Goal: Task Accomplishment & Management: Complete application form

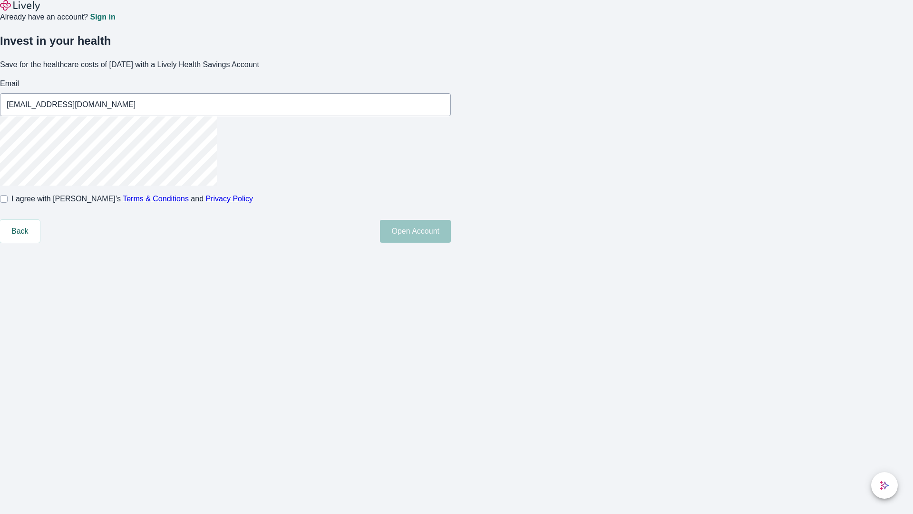
click at [8, 203] on input "I agree with Lively’s Terms & Conditions and Privacy Policy" at bounding box center [4, 199] width 8 height 8
checkbox input "true"
click at [451, 243] on button "Open Account" at bounding box center [415, 231] width 71 height 23
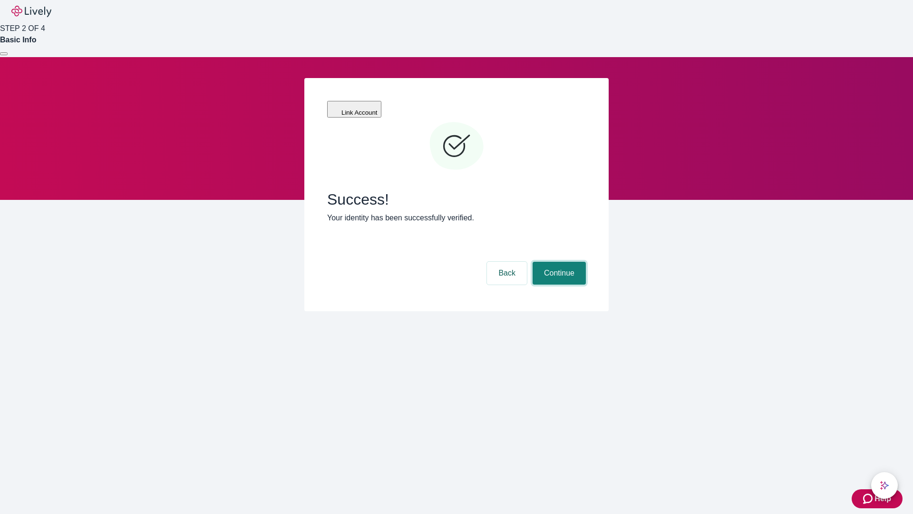
click at [558, 262] on button "Continue" at bounding box center [559, 273] width 53 height 23
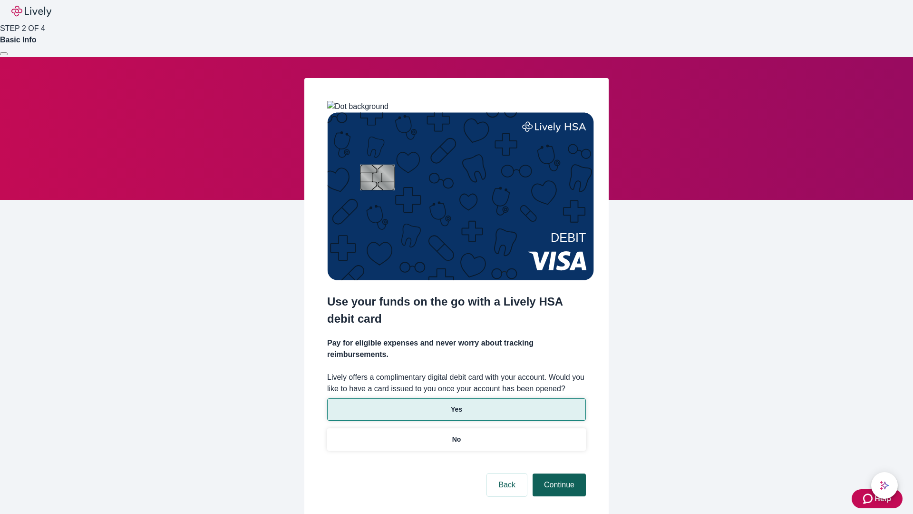
click at [456, 404] on p "Yes" at bounding box center [456, 409] width 11 height 10
click at [558, 473] on button "Continue" at bounding box center [559, 484] width 53 height 23
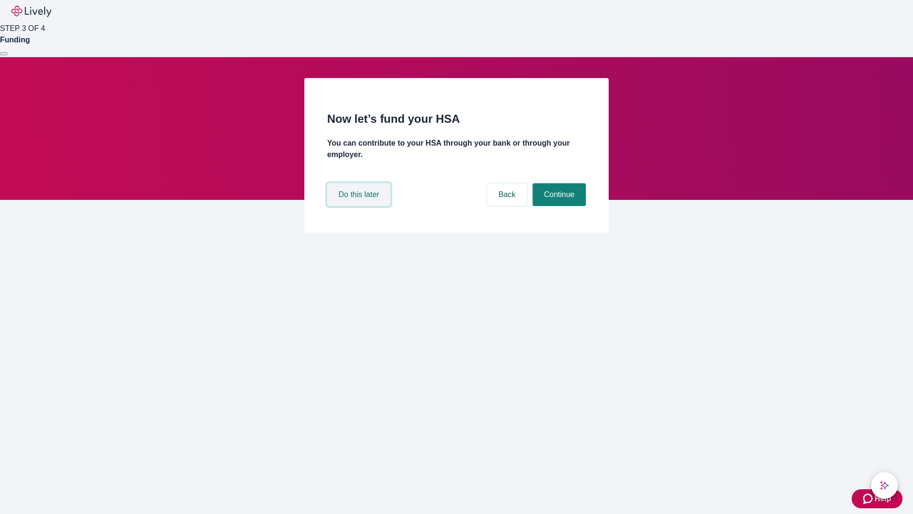
click at [360, 206] on button "Do this later" at bounding box center [358, 194] width 63 height 23
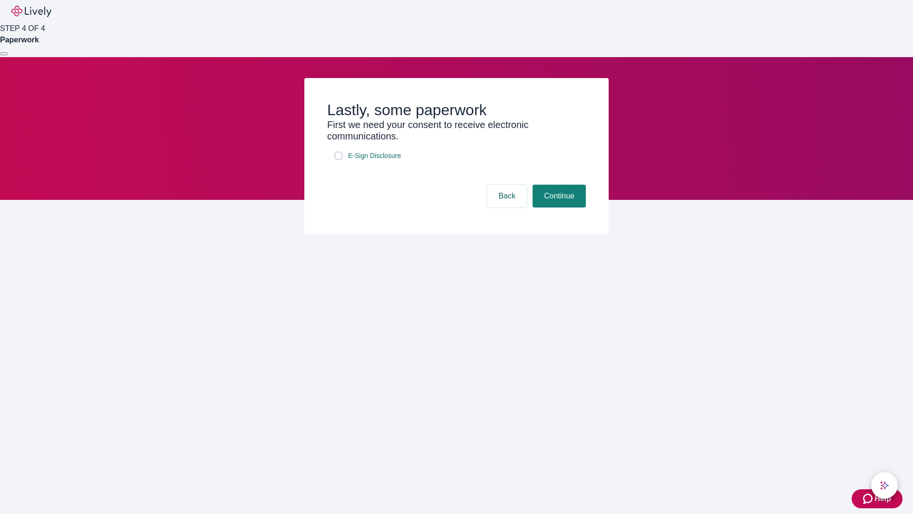
click at [339, 159] on input "E-Sign Disclosure" at bounding box center [339, 156] width 8 height 8
checkbox input "true"
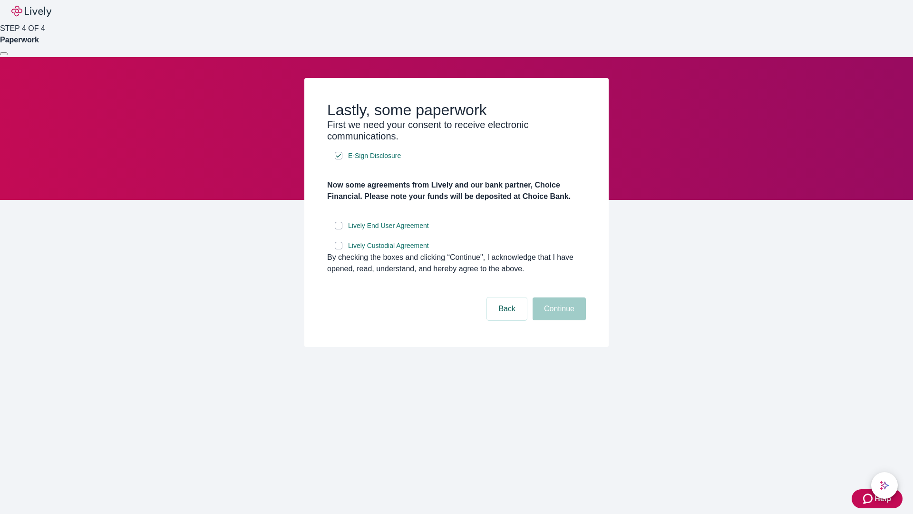
click at [339, 229] on input "Lively End User Agreement" at bounding box center [339, 226] width 8 height 8
checkbox input "true"
click at [339, 249] on input "Lively Custodial Agreement" at bounding box center [339, 246] width 8 height 8
checkbox input "true"
click at [558, 320] on button "Continue" at bounding box center [559, 308] width 53 height 23
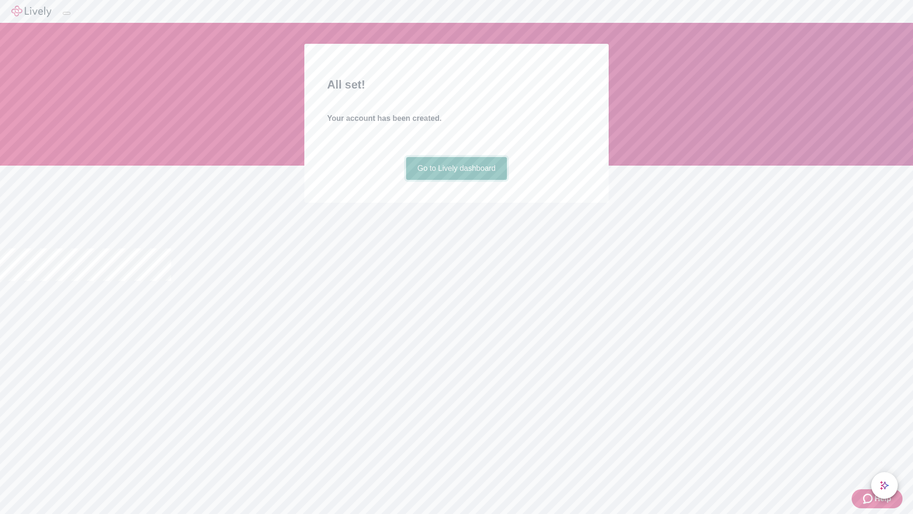
click at [456, 180] on link "Go to Lively dashboard" at bounding box center [456, 168] width 101 height 23
